Goal: Task Accomplishment & Management: Manage account settings

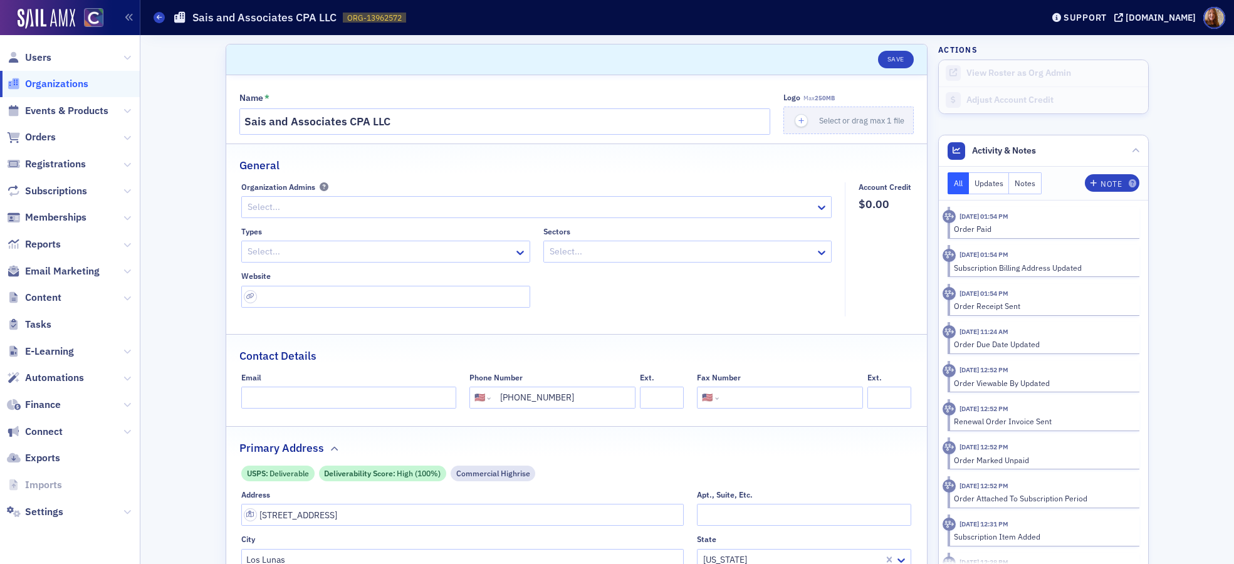
select select "US"
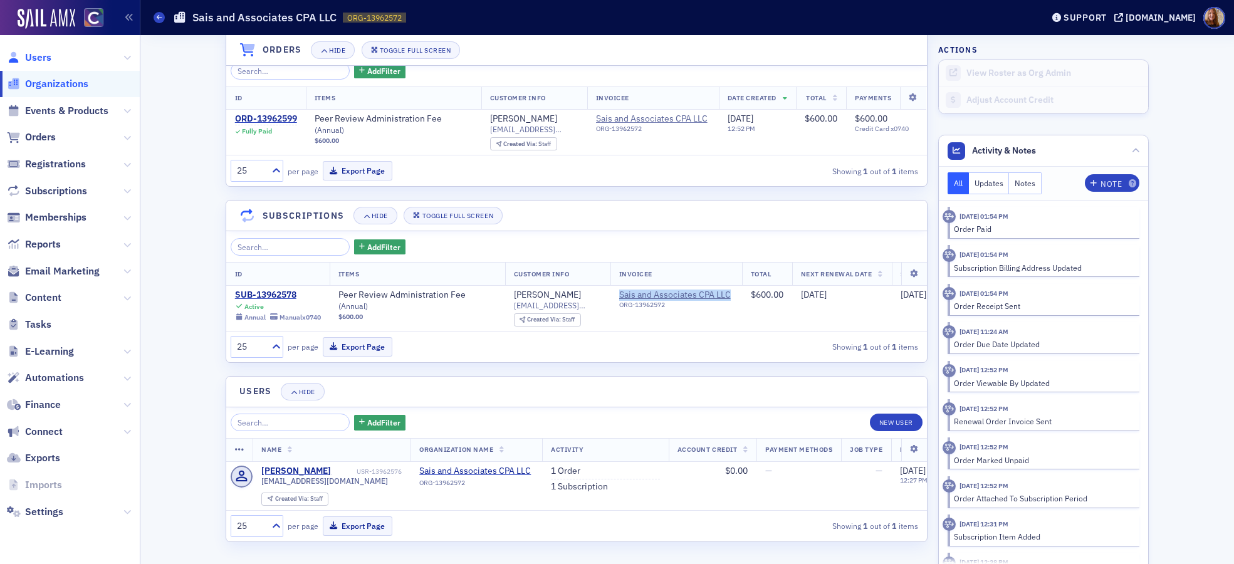
click at [31, 58] on span "Users" at bounding box center [38, 58] width 26 height 14
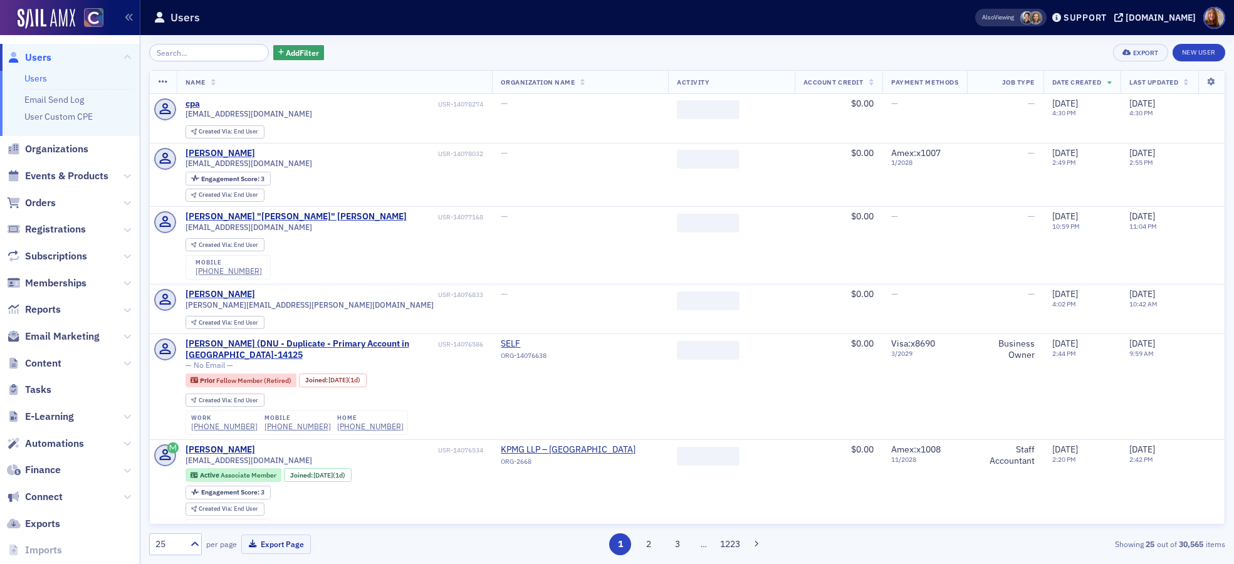
click at [171, 51] on input "search" at bounding box center [209, 53] width 120 height 18
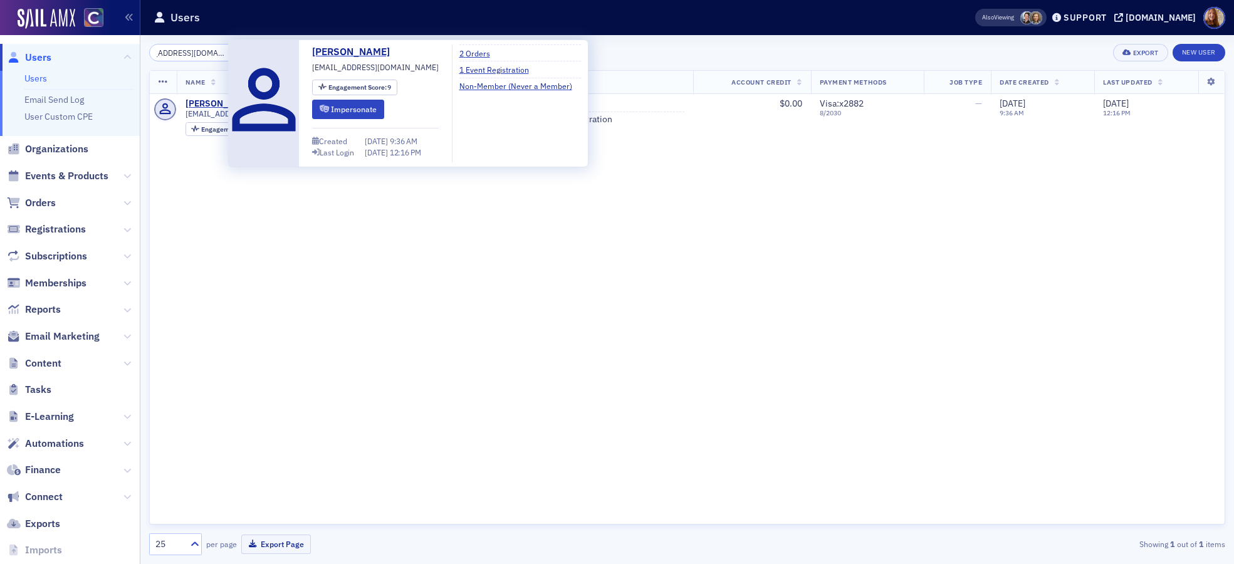
type input "[EMAIL_ADDRESS][DOMAIN_NAME]"
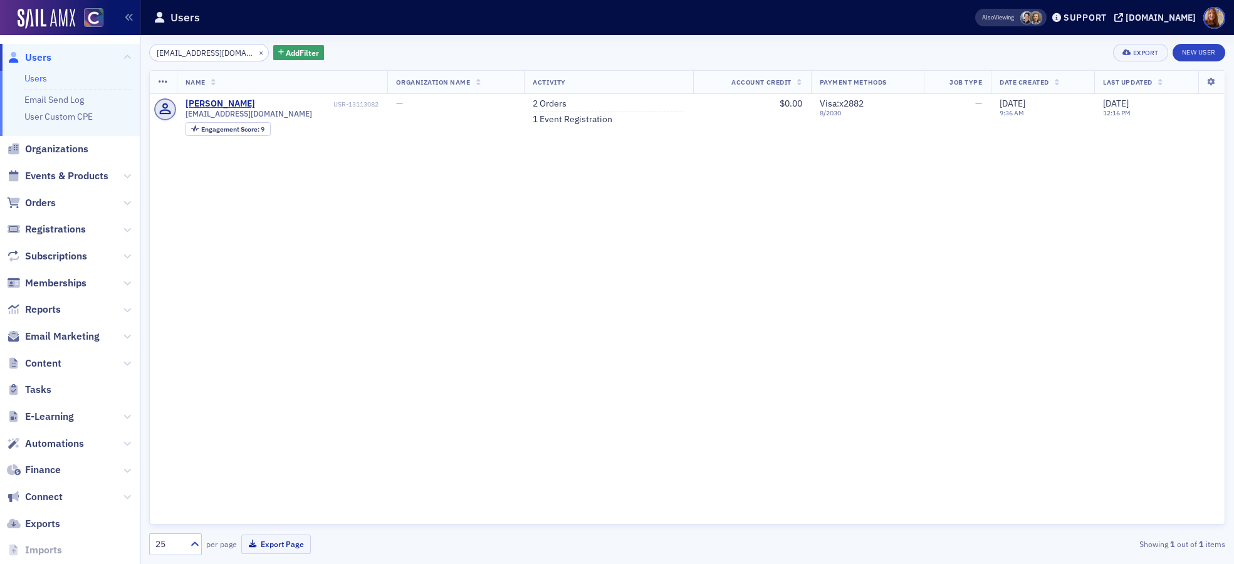
click at [622, 253] on div "Name Organization Name Activity Account Credit Payment Methods Job Type Date Cr…" at bounding box center [687, 297] width 1076 height 454
click at [555, 102] on link "2 Orders" at bounding box center [550, 103] width 34 height 11
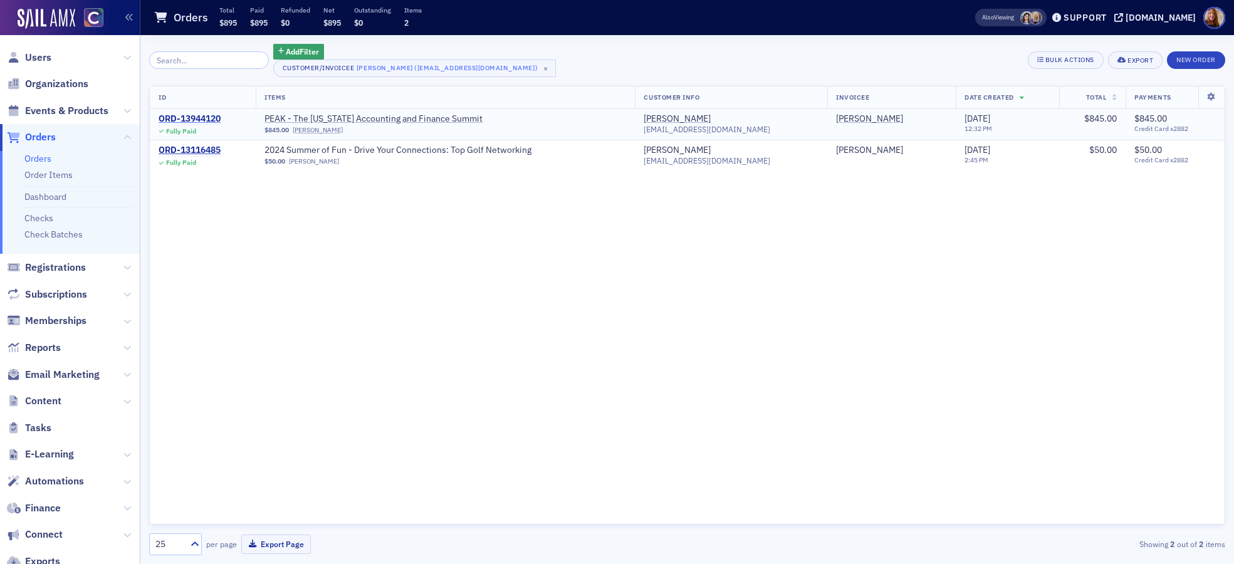
click at [190, 115] on div "ORD-13944120" at bounding box center [190, 118] width 62 height 11
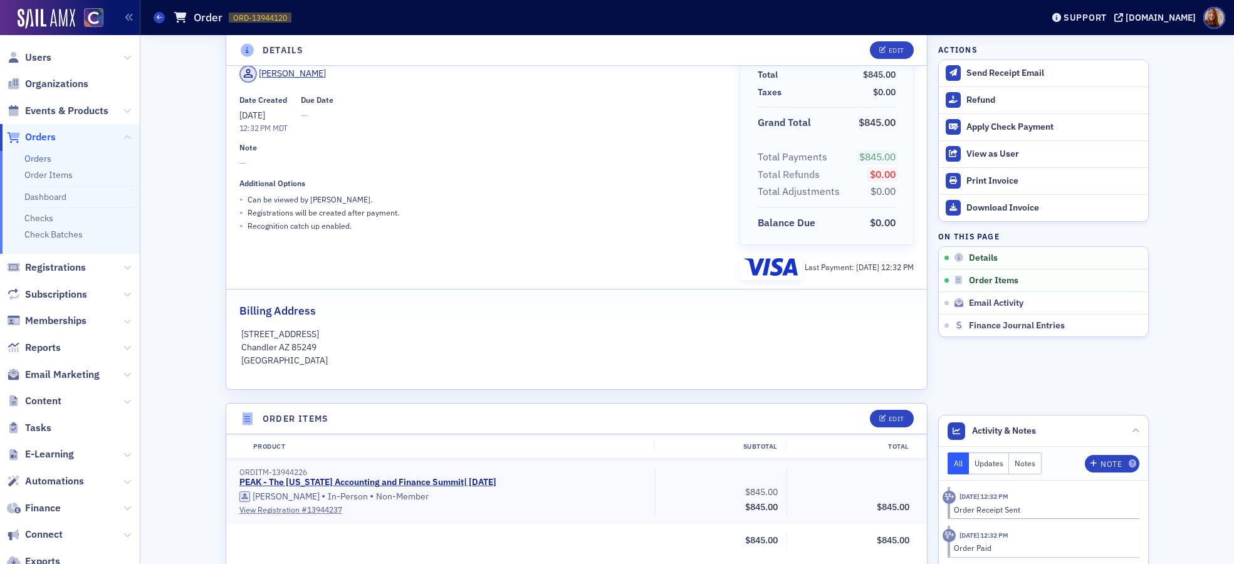
scroll to position [263, 0]
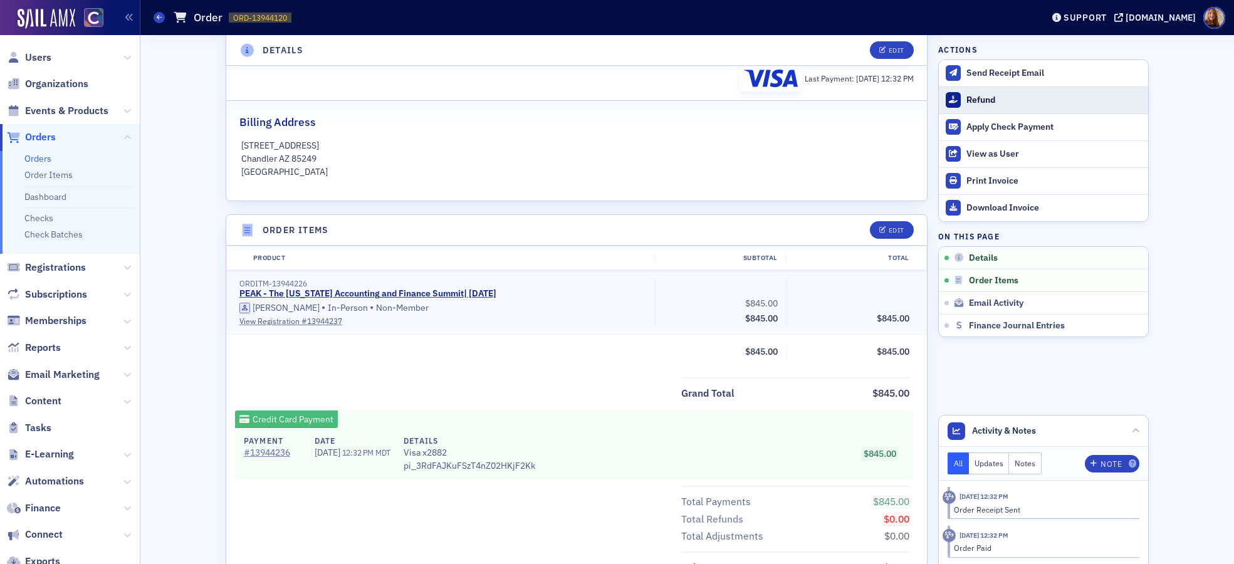
click at [977, 98] on div "Refund" at bounding box center [1053, 100] width 175 height 11
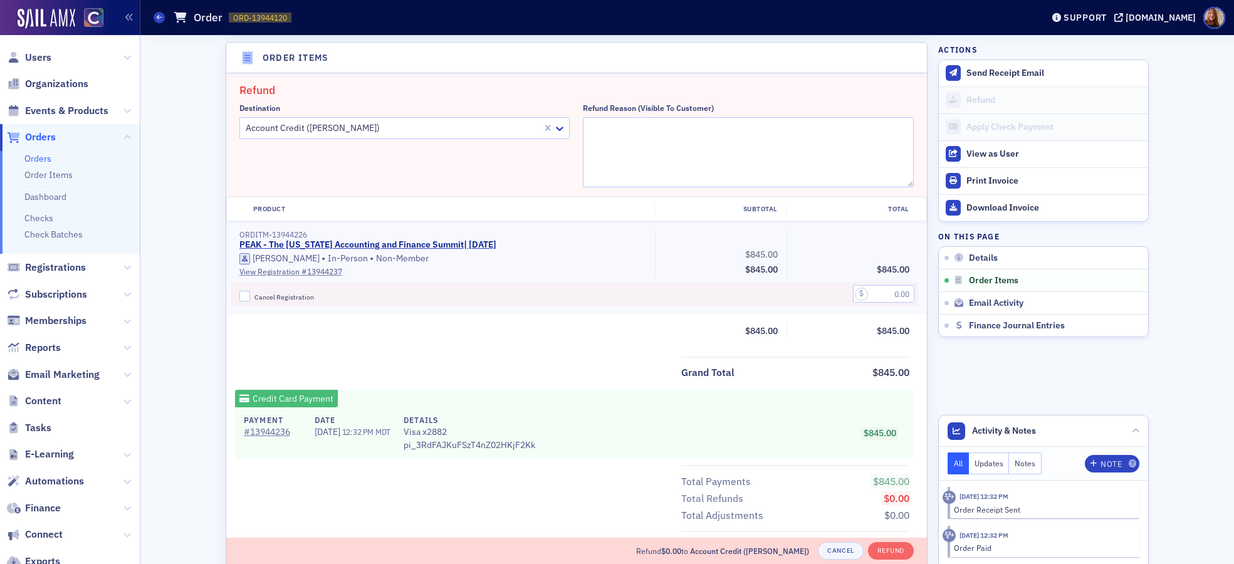
scroll to position [436, 0]
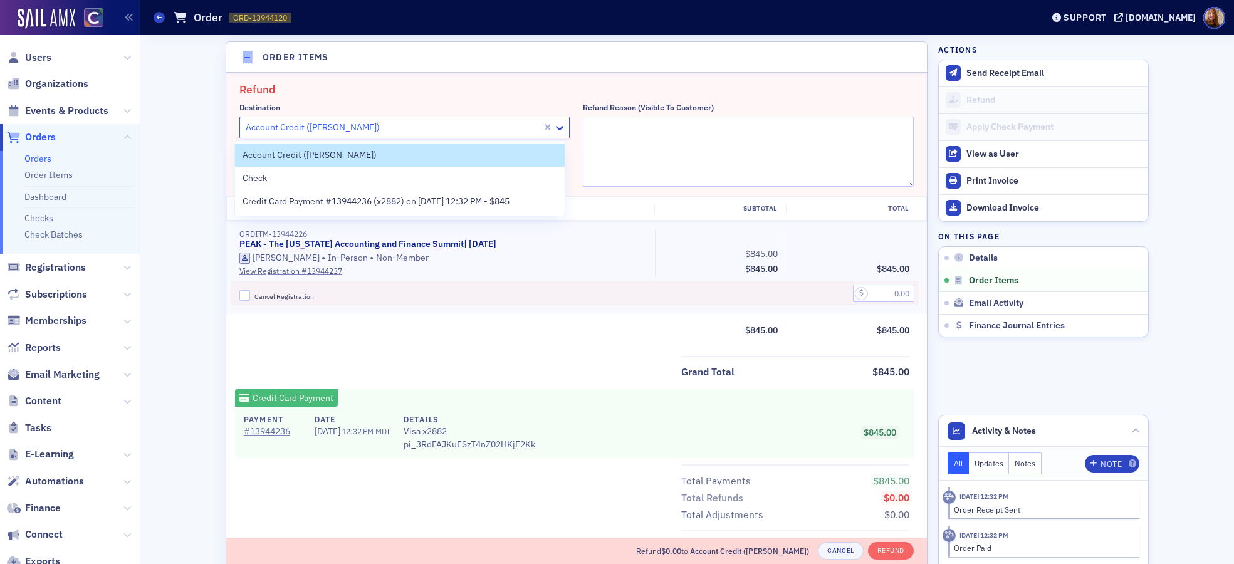
click at [376, 129] on div at bounding box center [392, 128] width 297 height 16
click at [295, 201] on span "Credit Card Payment #13944236 (x2882) on [DATE] 12:32 PM - $845" at bounding box center [376, 201] width 267 height 13
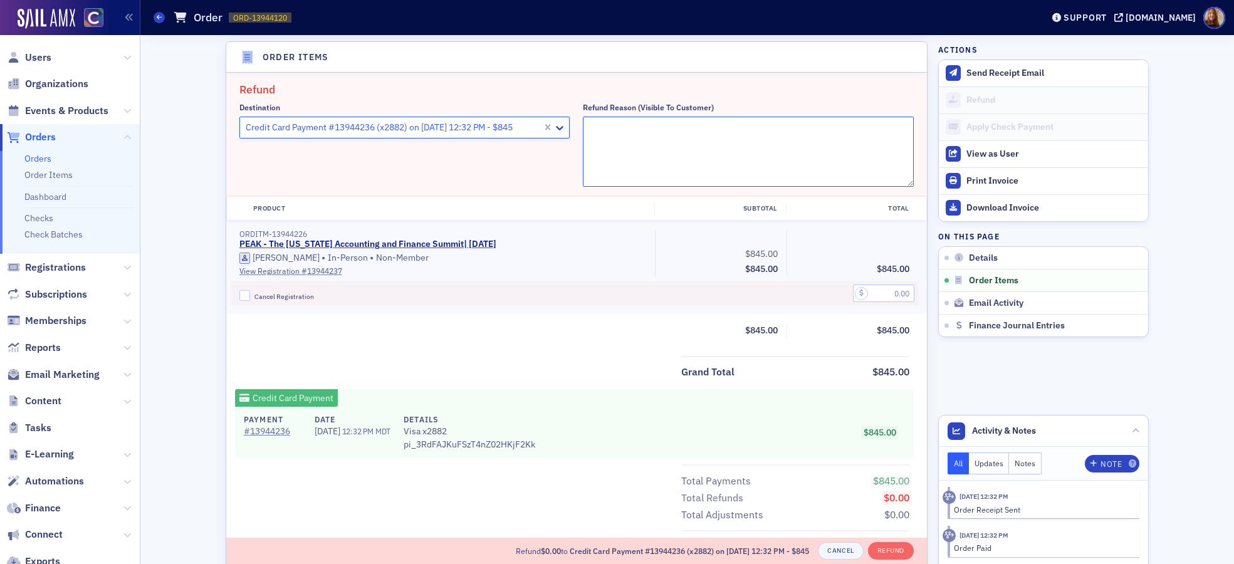
click at [655, 141] on textarea "Refund Reason (Visible to Customer)" at bounding box center [748, 152] width 331 height 70
type textarea "unable to attend"
click at [874, 298] on input "text" at bounding box center [883, 294] width 61 height 18
type input "845.00"
click at [256, 299] on span "Cancel Registration" at bounding box center [284, 296] width 60 height 9
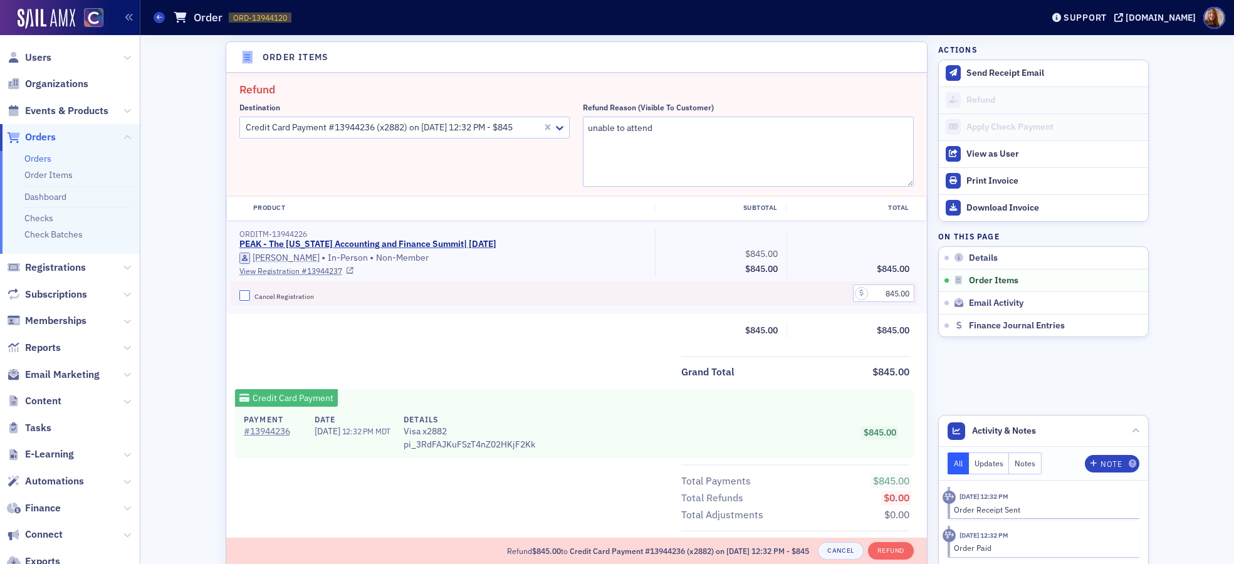
click at [251, 299] on input "Cancel Registration" at bounding box center [244, 295] width 11 height 11
checkbox input "true"
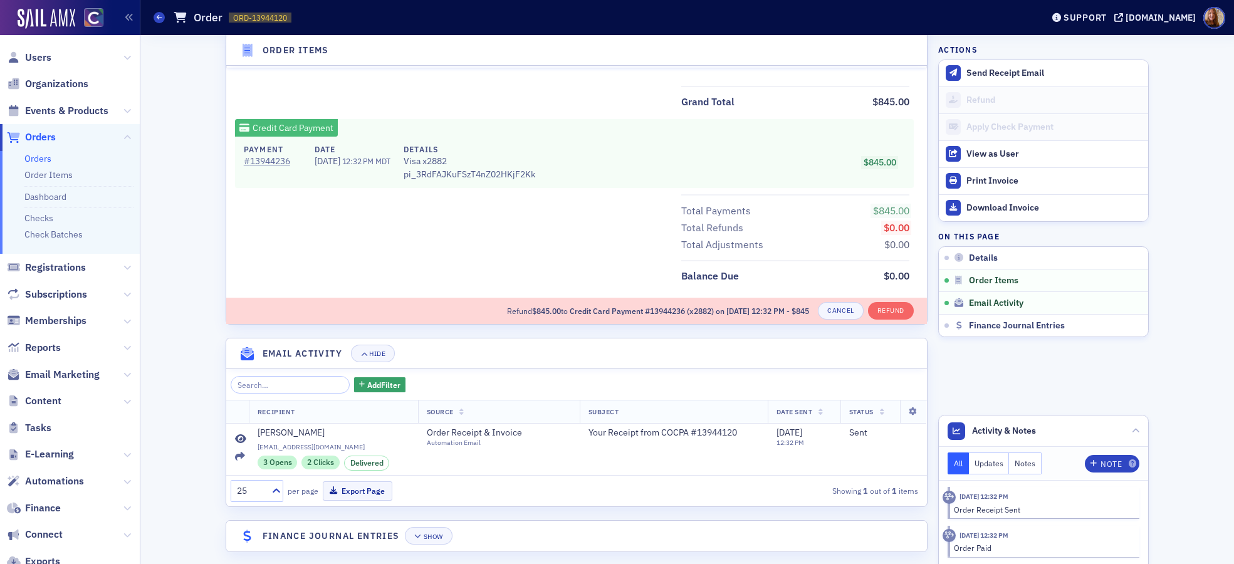
scroll to position [716, 0]
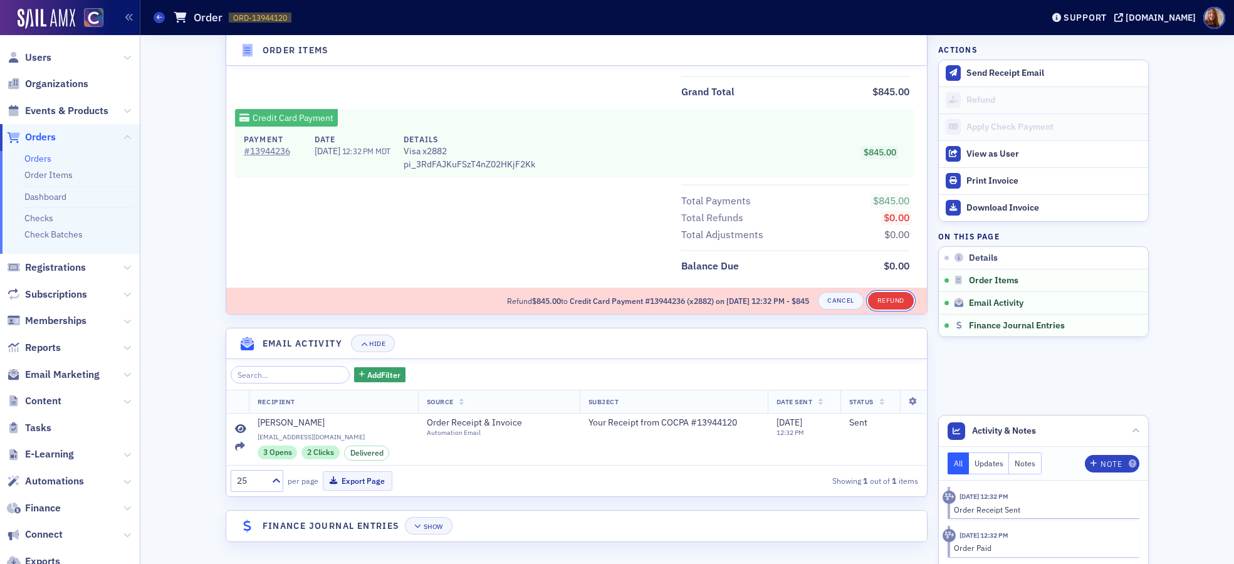
click at [891, 302] on button "Refund" at bounding box center [891, 301] width 46 height 18
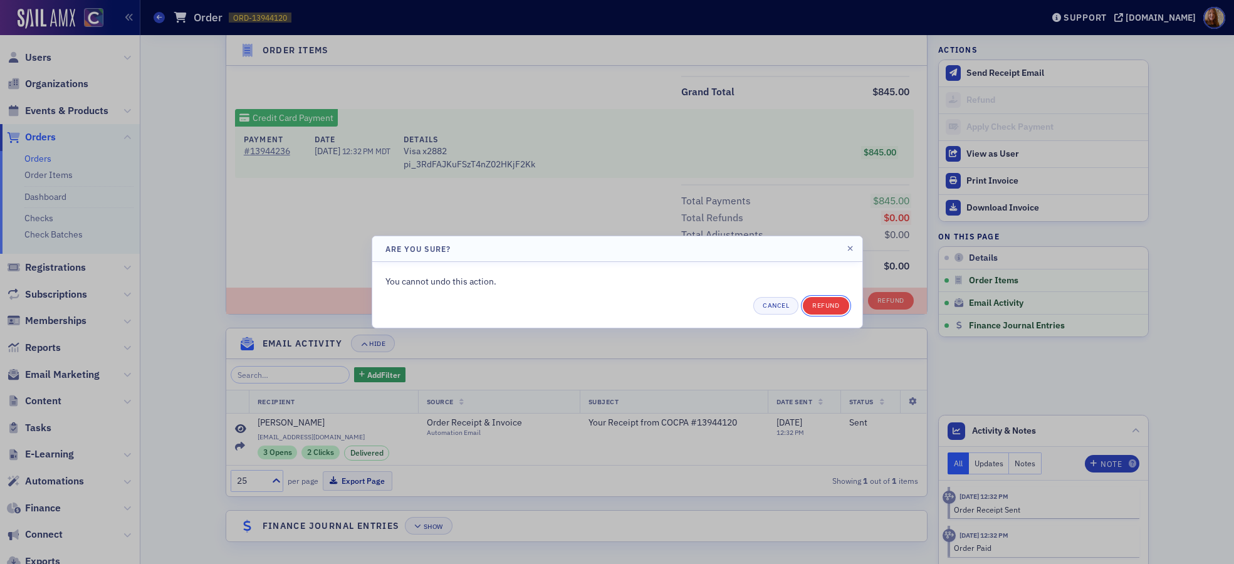
click at [832, 303] on button "Refund" at bounding box center [826, 306] width 46 height 18
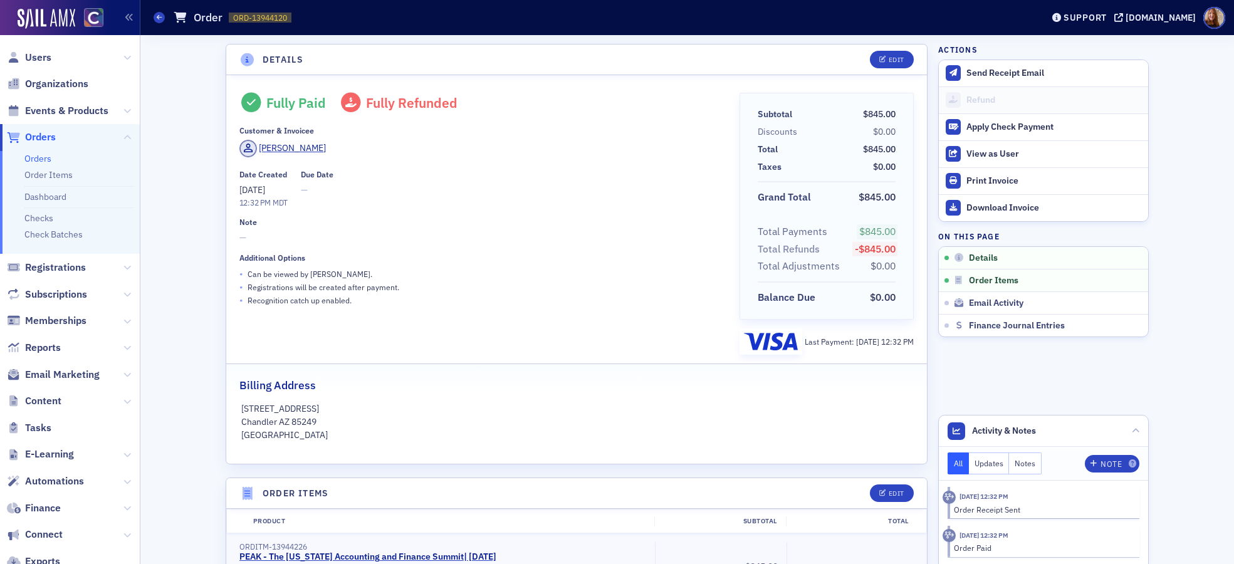
drag, startPoint x: 546, startPoint y: 222, endPoint x: 590, endPoint y: 217, distance: 44.2
click at [546, 221] on div "Note" at bounding box center [480, 221] width 483 height 9
click at [995, 207] on div "Download Invoice" at bounding box center [1053, 207] width 175 height 11
